Goal: Transaction & Acquisition: Purchase product/service

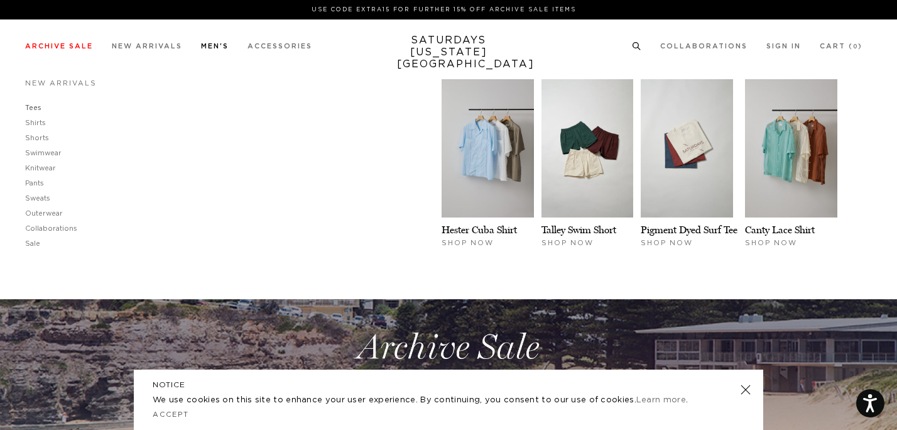
click at [39, 110] on link "Tees" at bounding box center [33, 107] width 16 height 7
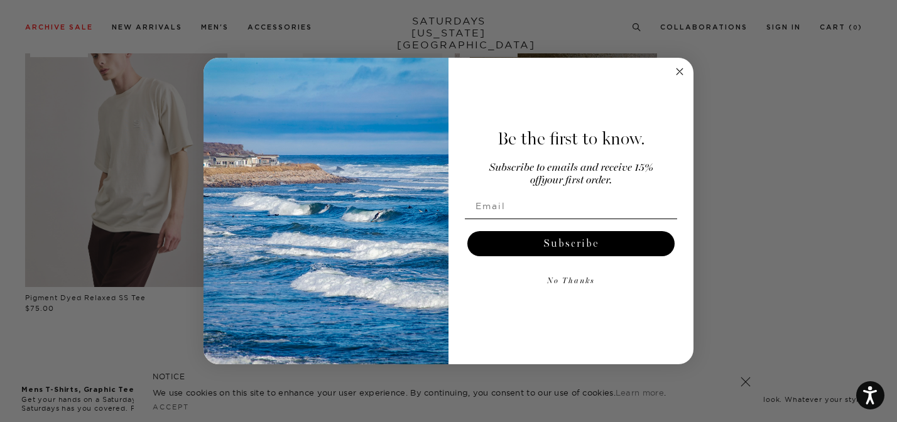
scroll to position [734, 0]
click at [681, 67] on circle "Close dialog" at bounding box center [680, 72] width 14 height 14
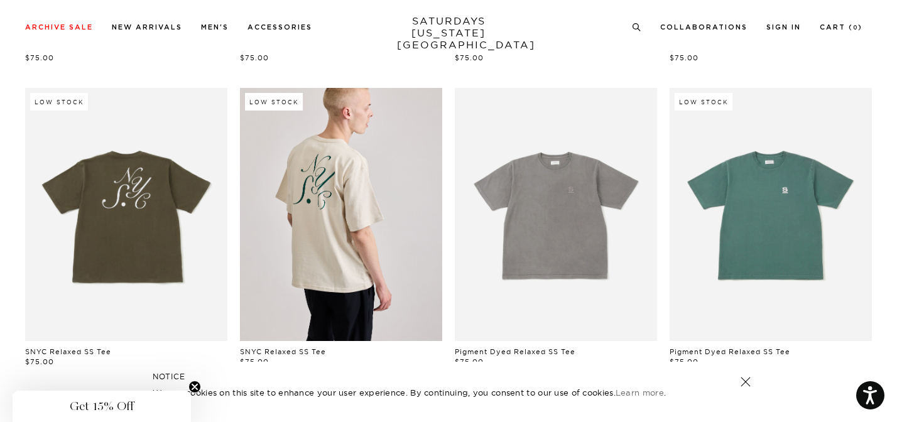
scroll to position [0, 0]
